Goal: Task Accomplishment & Management: Manage account settings

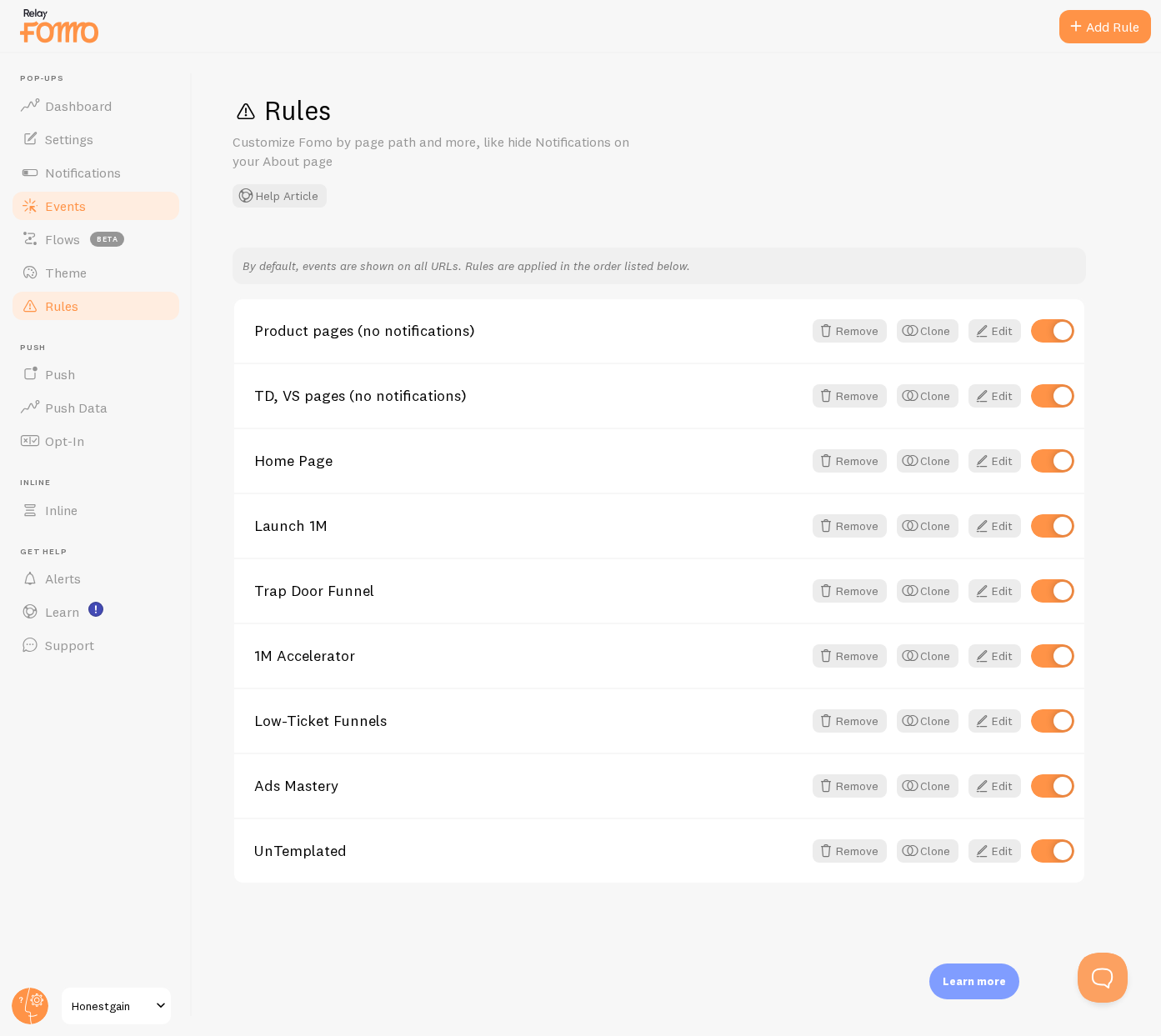
click at [72, 203] on span "Events" at bounding box center [65, 206] width 41 height 17
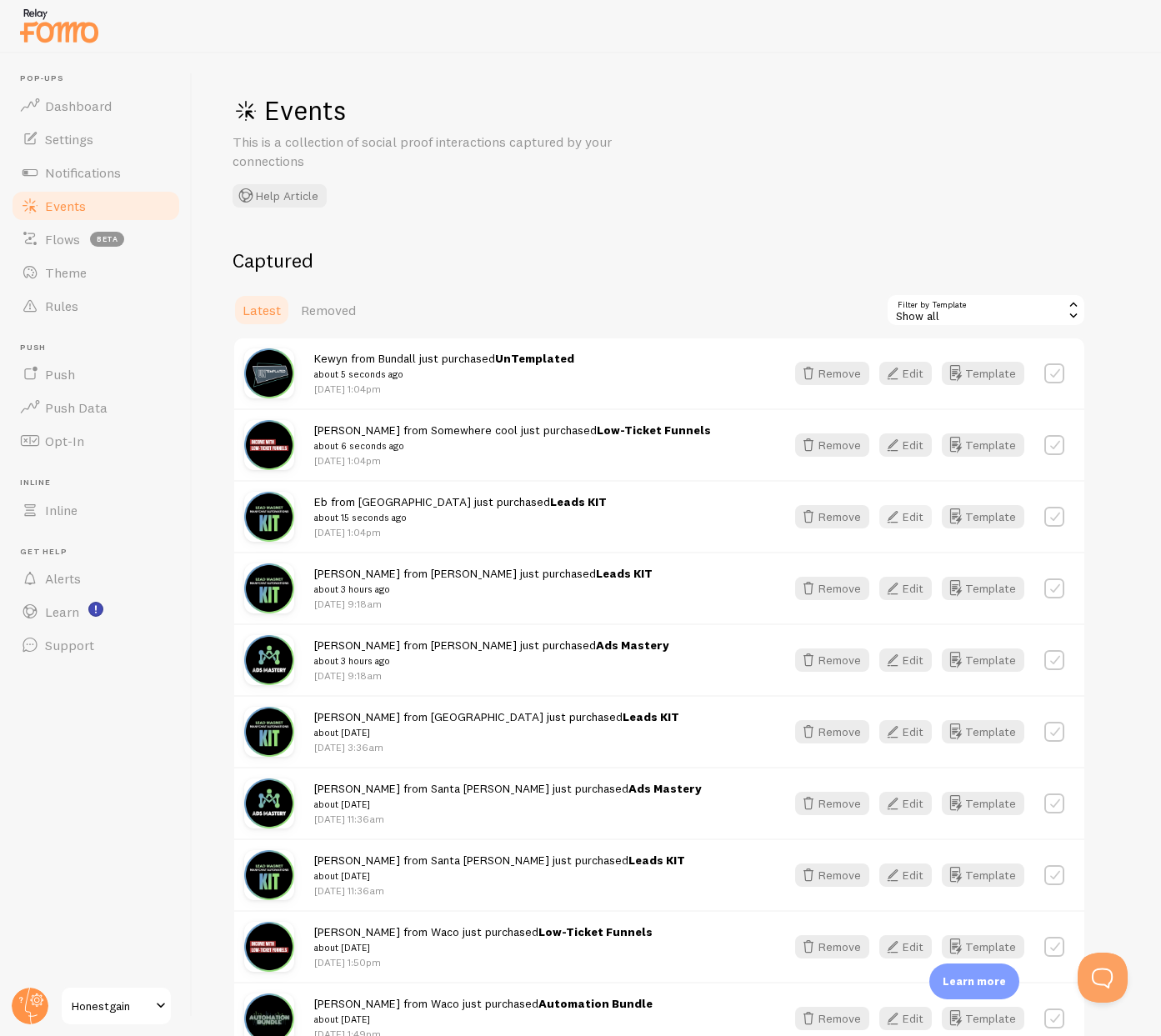
click at [914, 518] on button "Edit" at bounding box center [905, 517] width 52 height 23
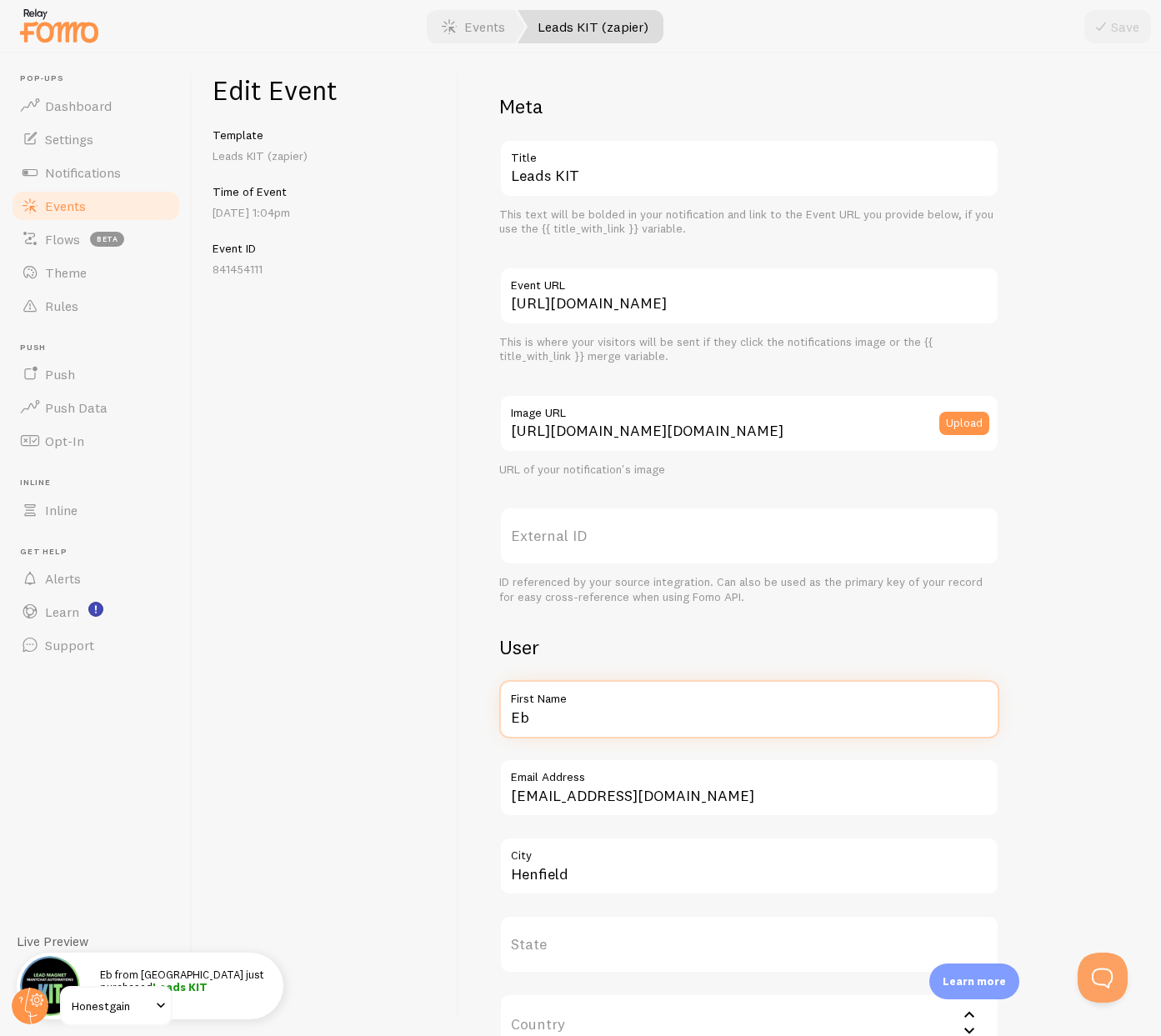
click at [610, 722] on input "Eb" at bounding box center [748, 709] width 500 height 58
type input "Hena"
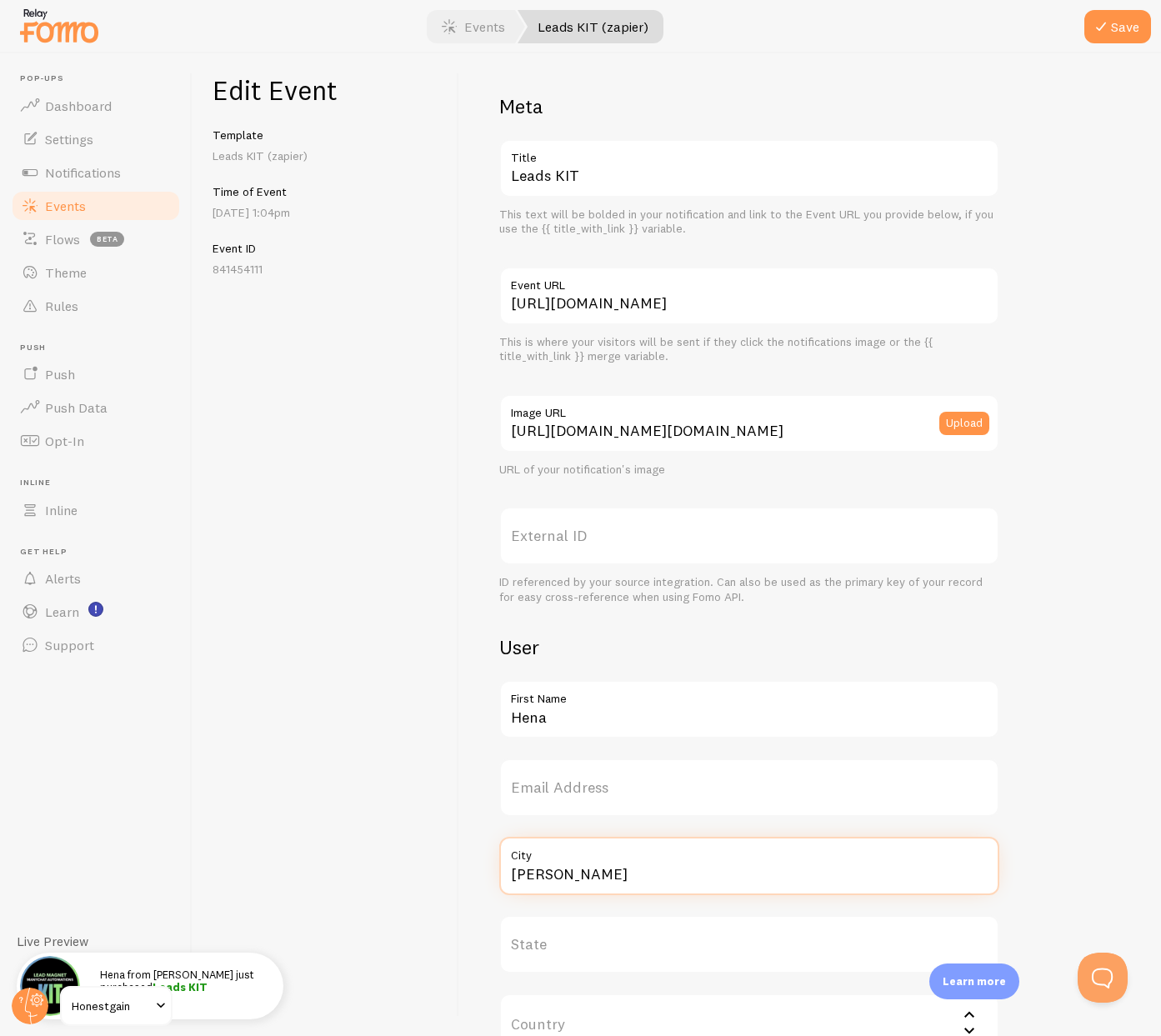
click at [553, 881] on input "[PERSON_NAME]" at bounding box center [748, 866] width 500 height 58
type input "[PERSON_NAME]"
click at [1115, 25] on button "Save" at bounding box center [1117, 27] width 66 height 34
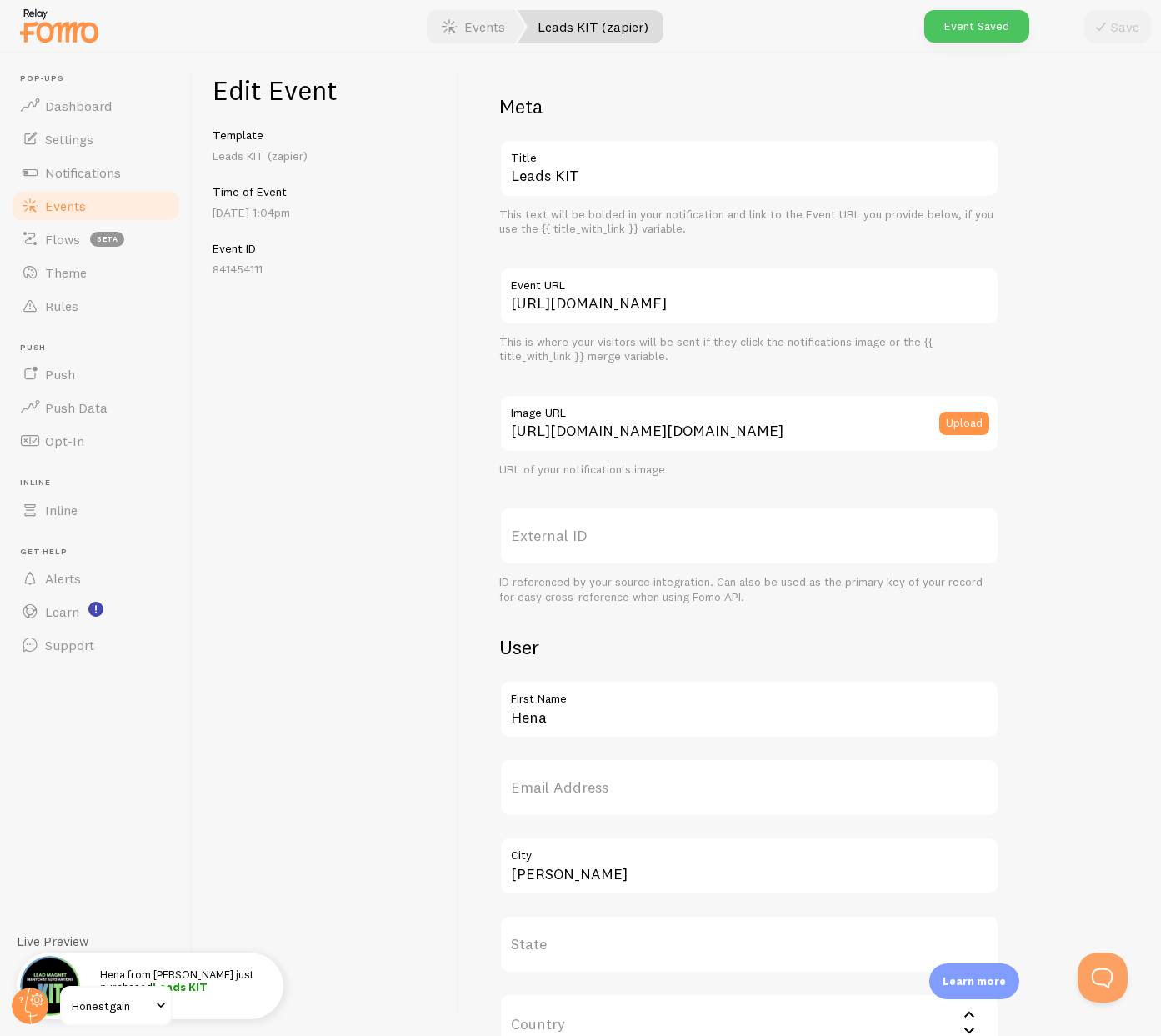
click at [129, 203] on link "Events" at bounding box center [96, 206] width 172 height 34
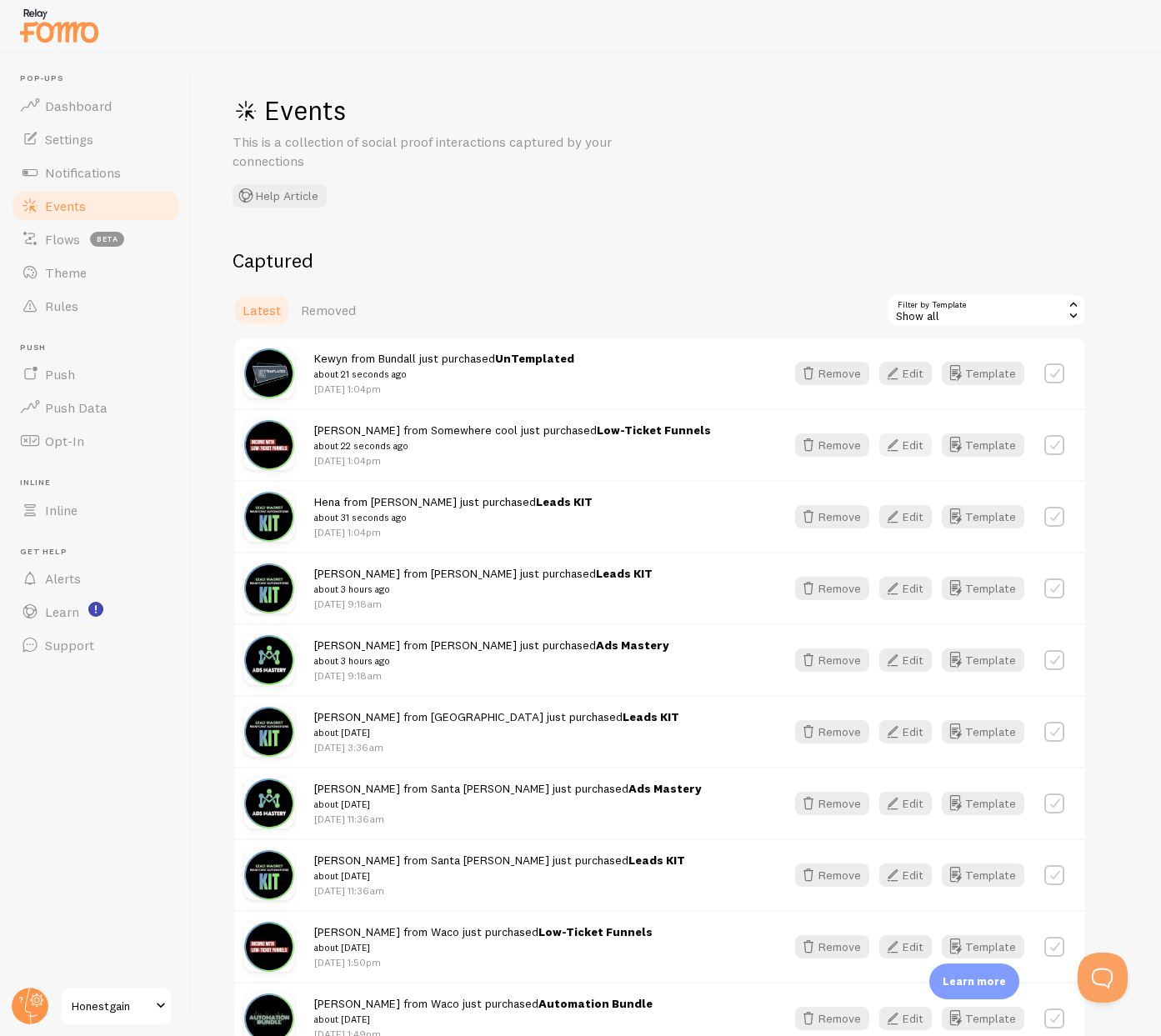
click at [913, 447] on button "Edit" at bounding box center [905, 445] width 52 height 23
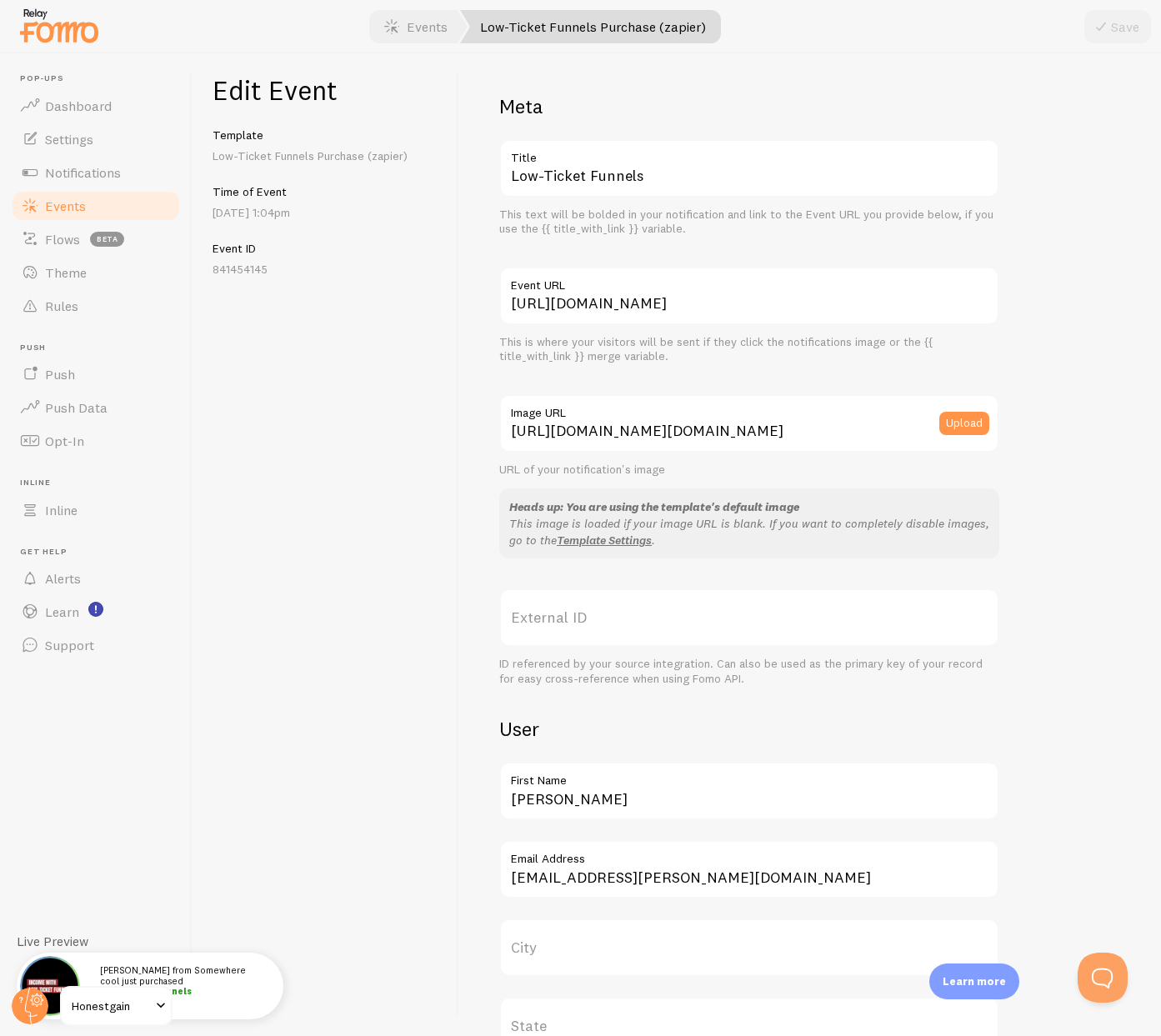
click at [555, 783] on label "First Name" at bounding box center [748, 775] width 500 height 28
click at [555, 783] on input "[PERSON_NAME]" at bounding box center [748, 790] width 500 height 58
click at [564, 798] on input "[PERSON_NAME]" at bounding box center [748, 790] width 500 height 58
click at [565, 799] on input "[PERSON_NAME]" at bounding box center [748, 790] width 500 height 58
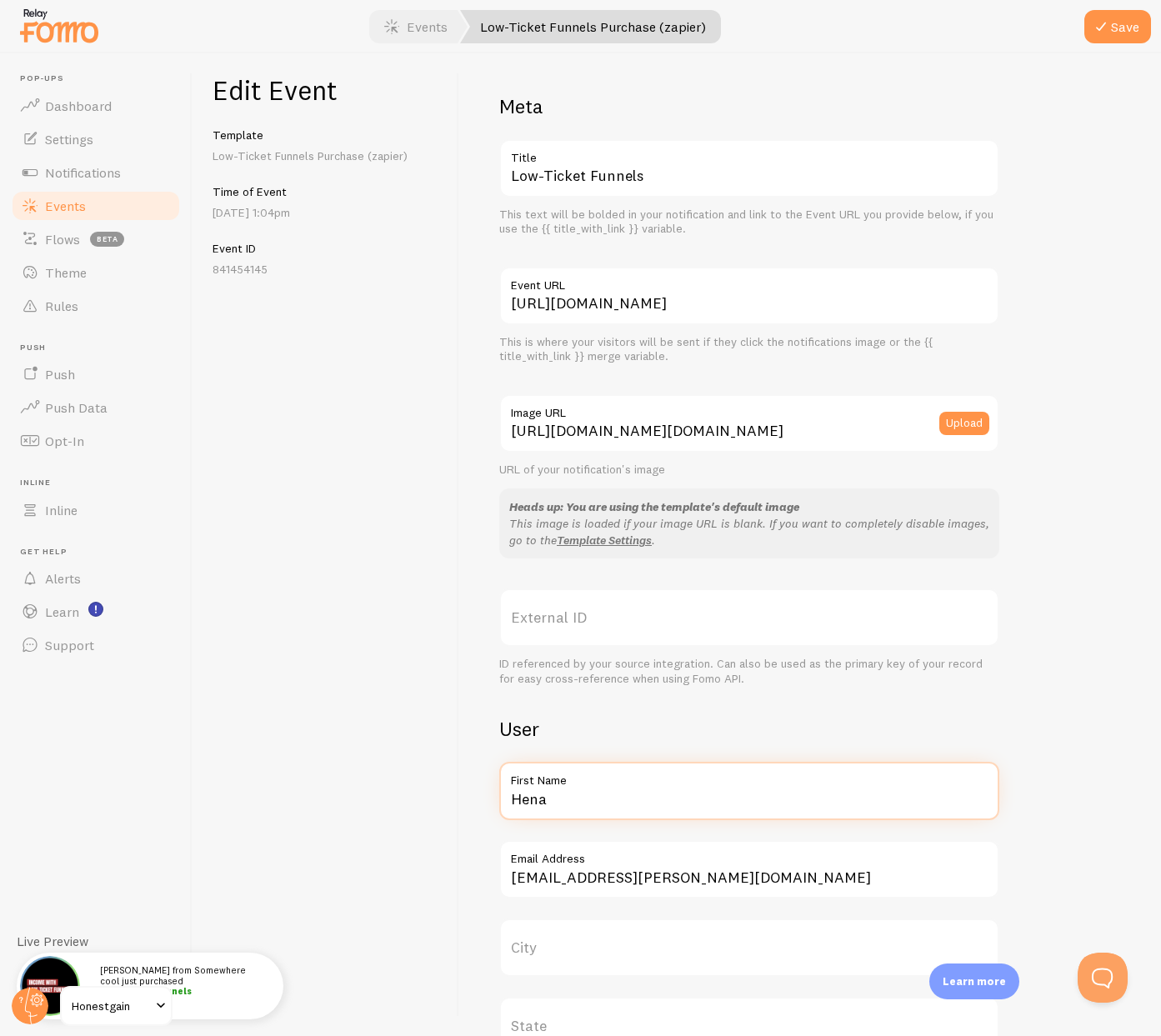
type input "Hena"
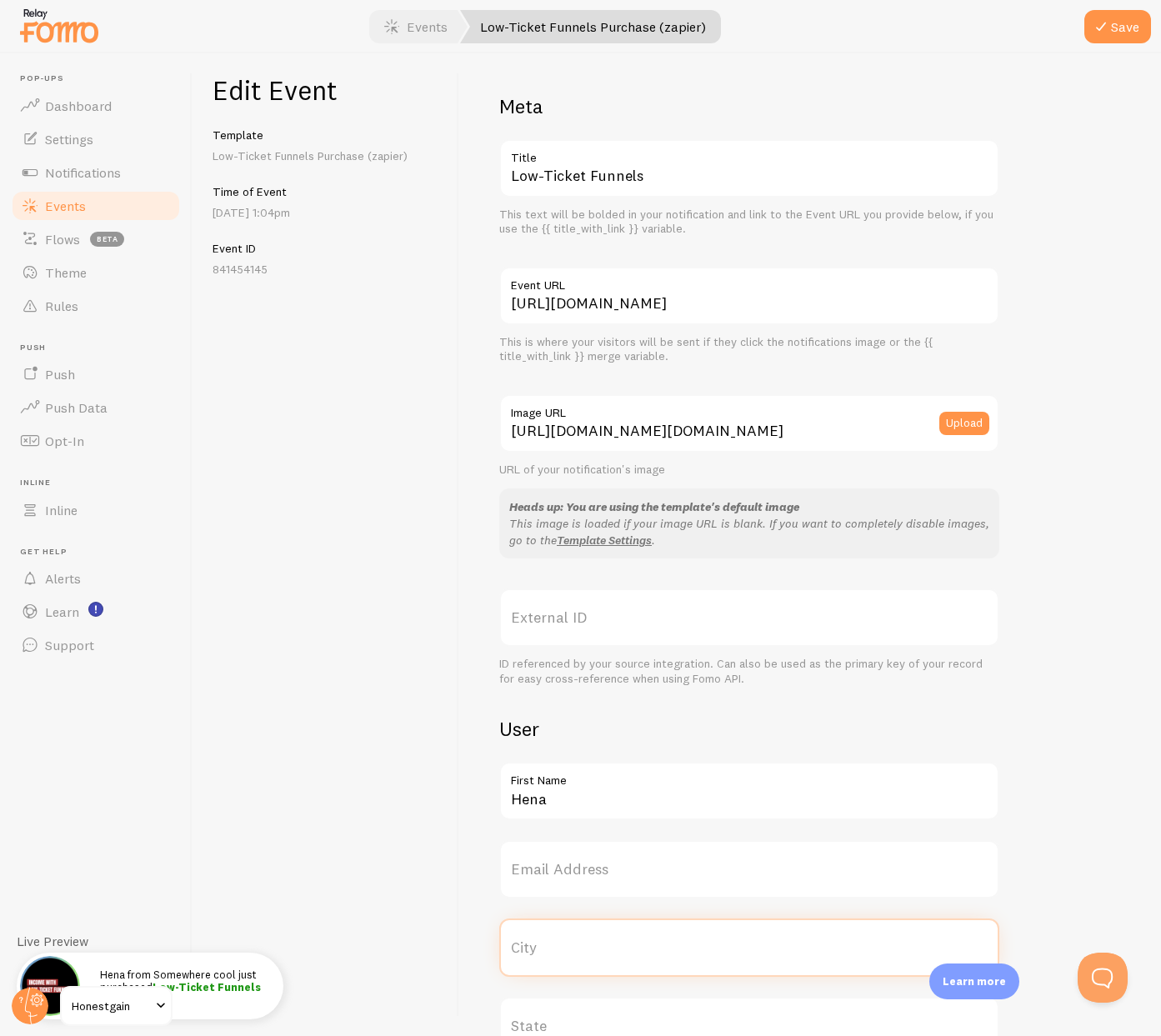
paste input "[PERSON_NAME]"
type input "[PERSON_NAME]"
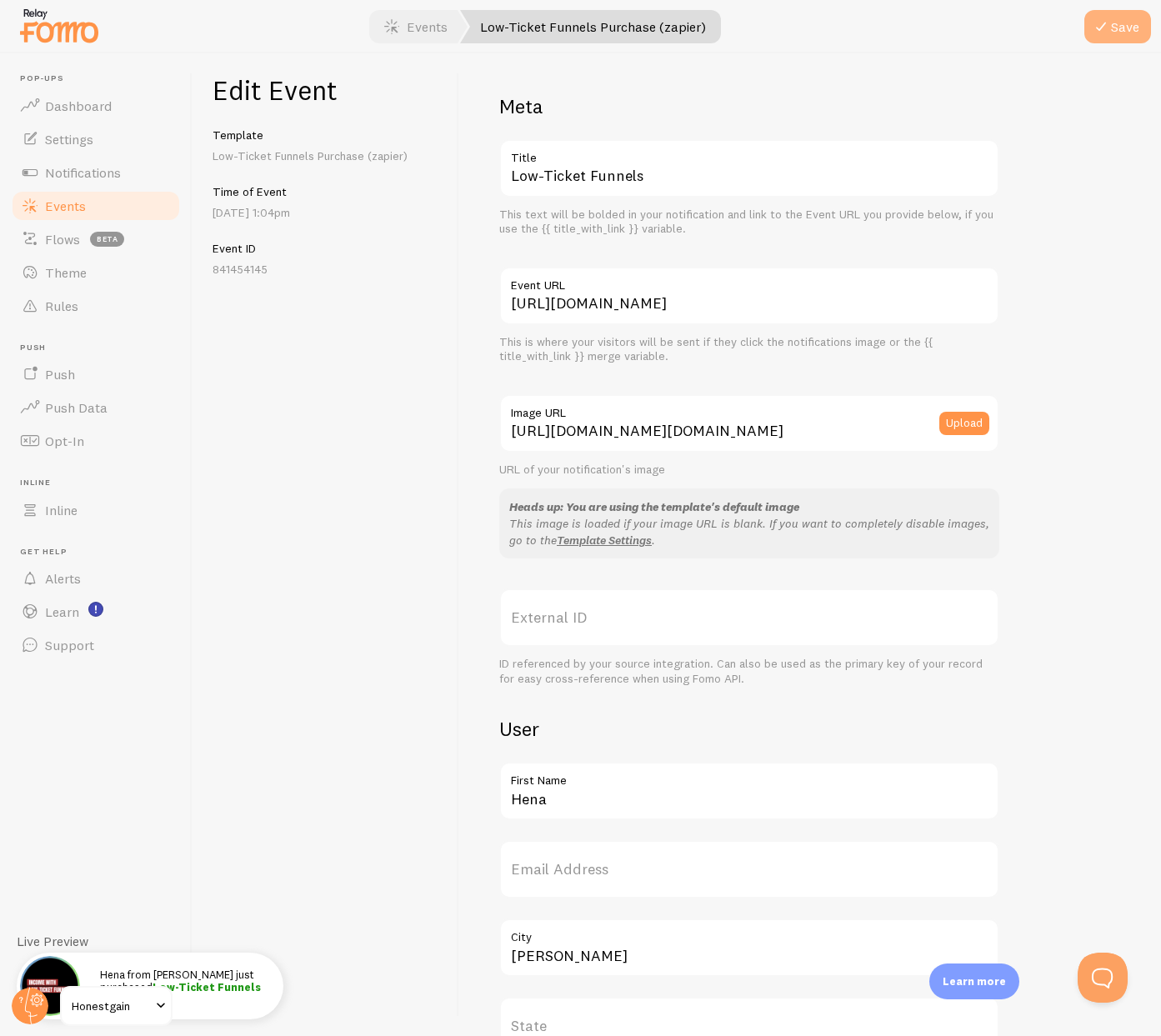
click at [1115, 21] on button "Save" at bounding box center [1117, 27] width 66 height 34
click at [107, 206] on link "Events" at bounding box center [96, 206] width 172 height 34
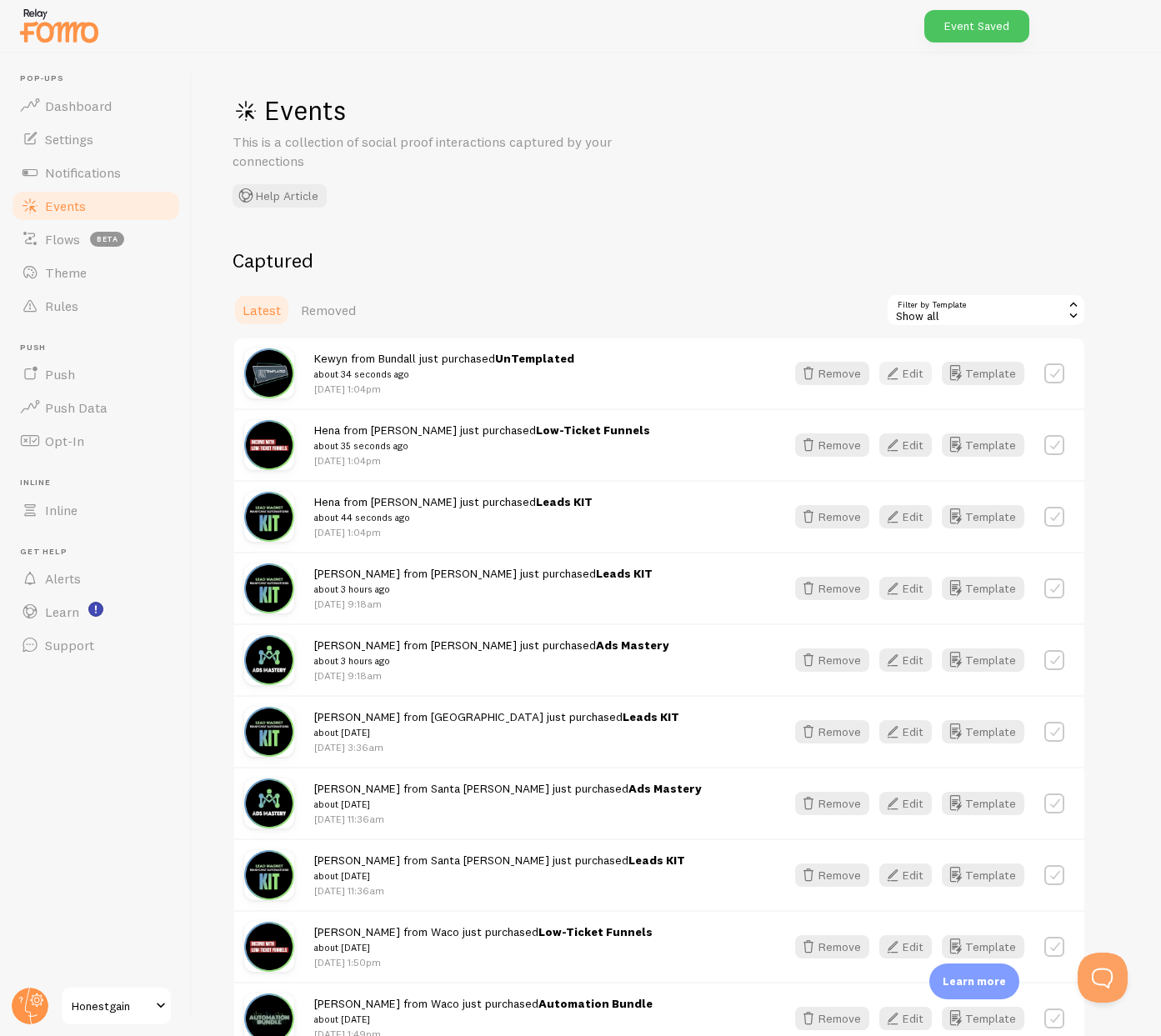
click at [897, 376] on icon "button" at bounding box center [892, 373] width 20 height 20
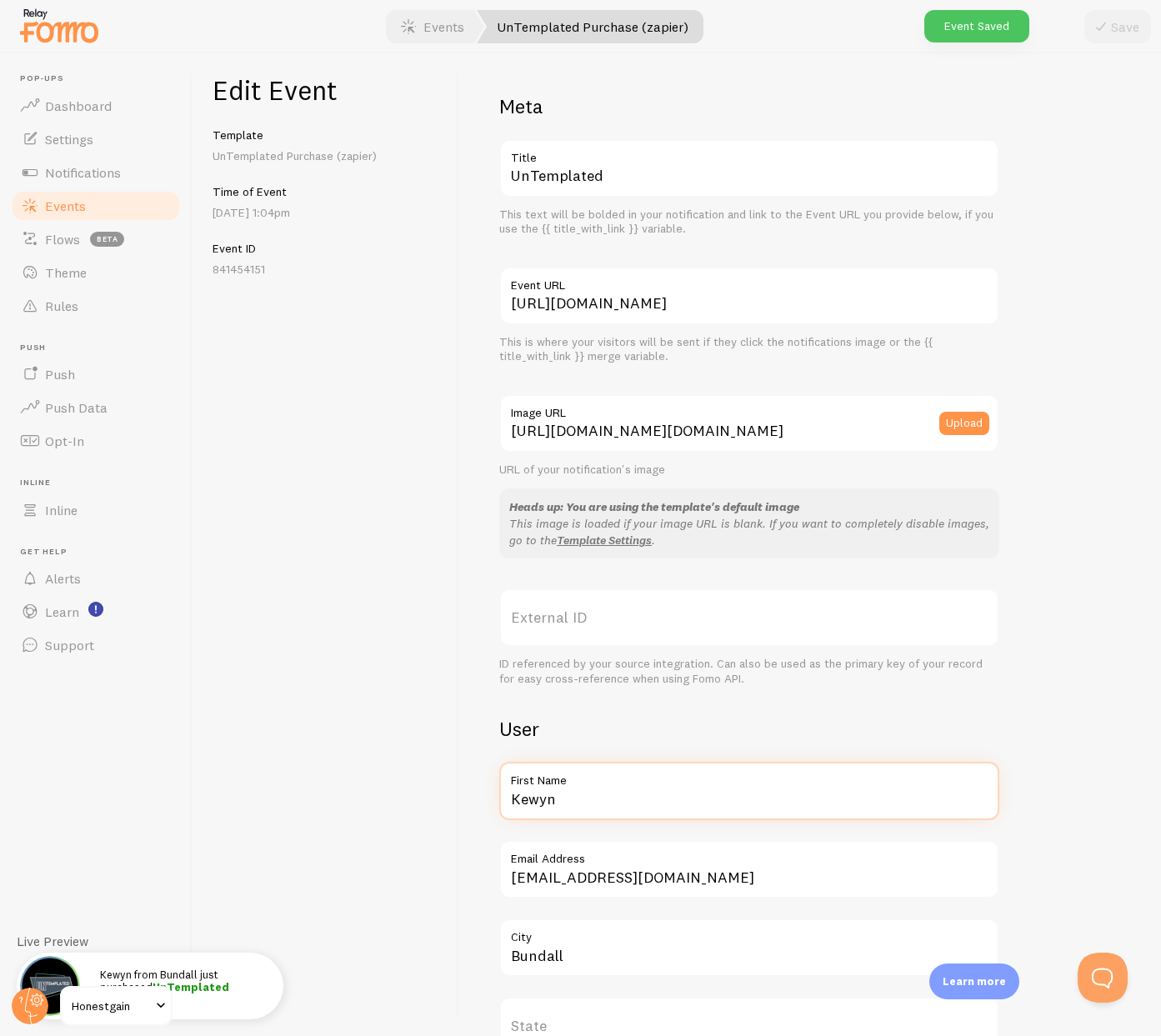
click at [542, 799] on input "Kewyn" at bounding box center [748, 790] width 500 height 58
type input "Hena"
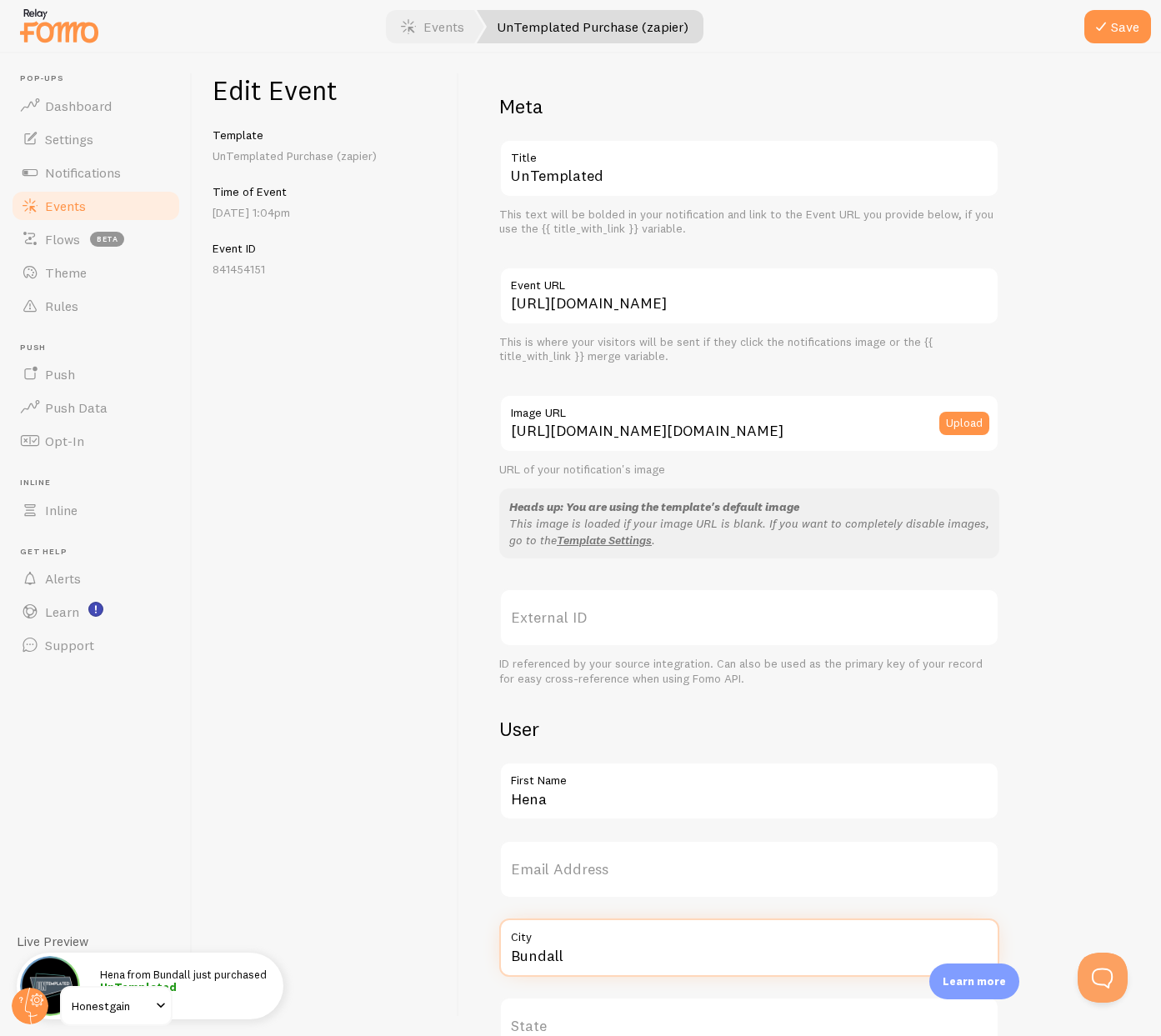
paste input "[PERSON_NAME]"
type input "[PERSON_NAME]"
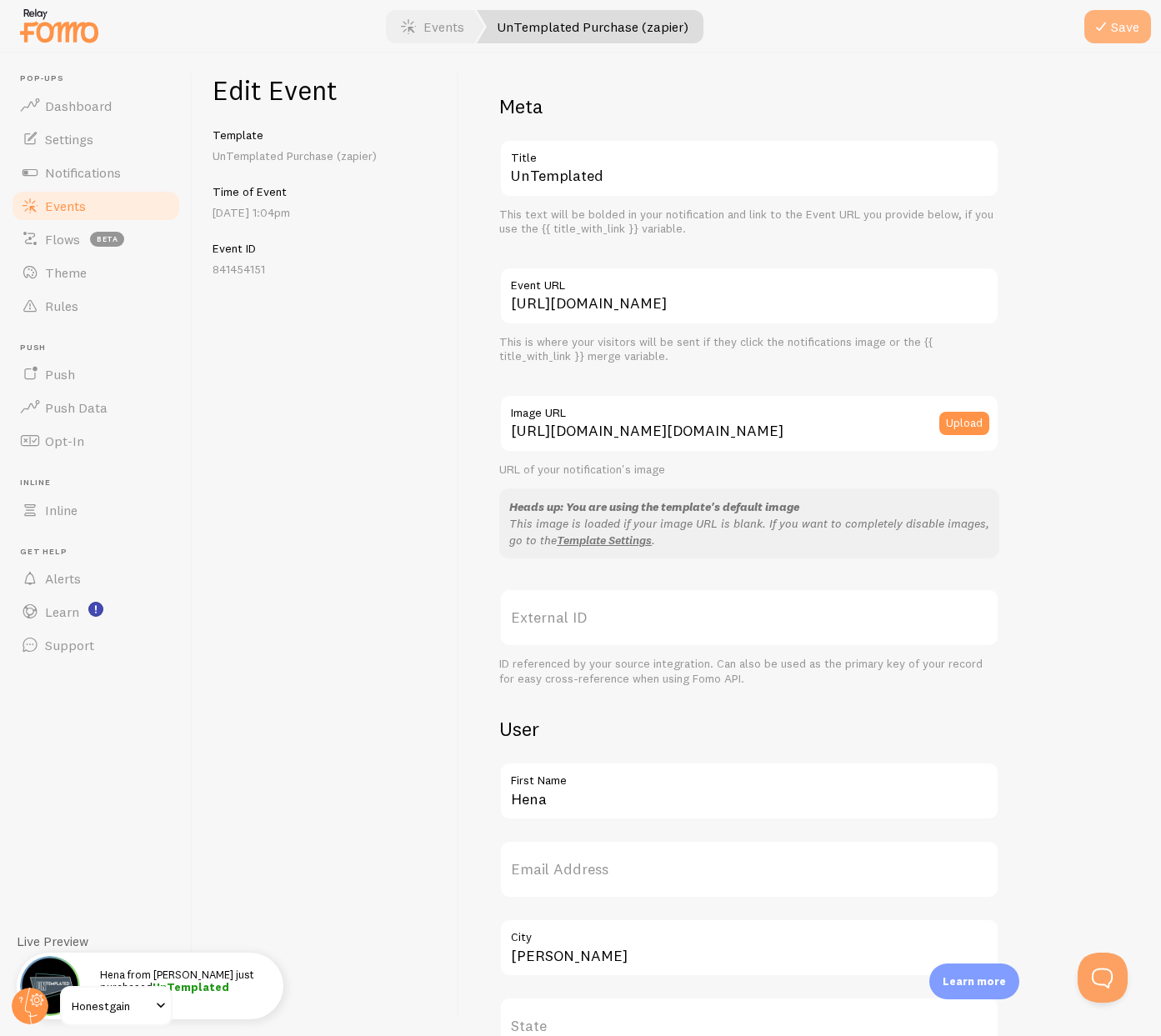
click at [1132, 32] on button "Save" at bounding box center [1117, 27] width 66 height 34
click at [73, 210] on span "Events" at bounding box center [65, 206] width 41 height 17
